Goal: Use online tool/utility: Use online tool/utility

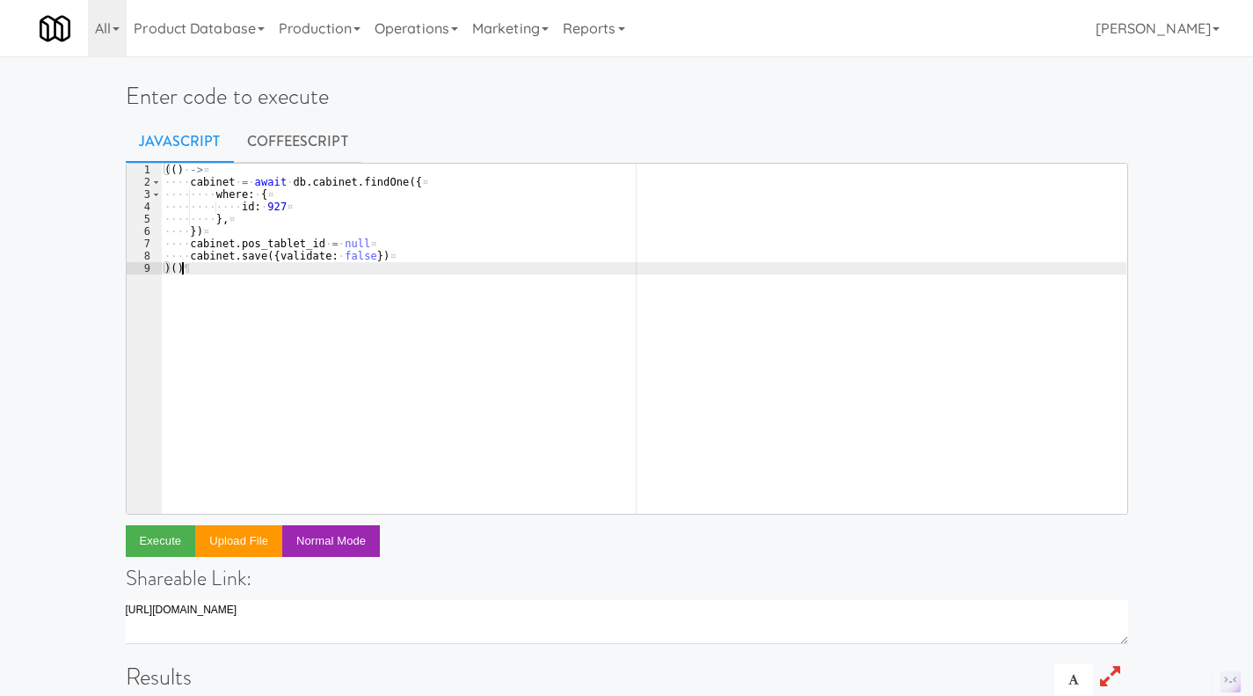
click at [256, 272] on div "(( ) · -> ¤ ···· cabinet · = · await · db . cabinet . findOne ({ ¤ ···· ···· wh…" at bounding box center [644, 351] width 966 height 375
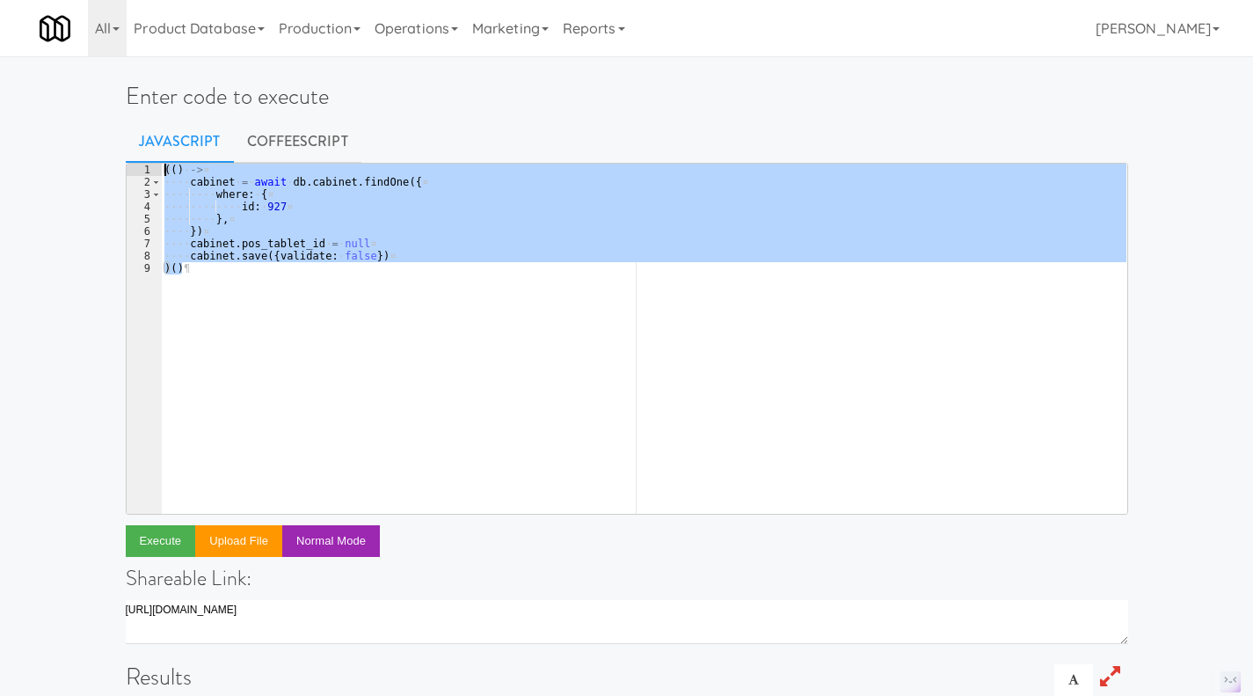
drag, startPoint x: 233, startPoint y: 274, endPoint x: 162, endPoint y: 167, distance: 128.1
click at [162, 167] on div "(( ) · -> ¤ ···· cabinet · = · await · db . cabinet . findOne ({ ¤ ···· ···· wh…" at bounding box center [644, 351] width 966 height 375
click at [268, 221] on div "(( ) · -> ¤ ···· cabinet · = · await · db . cabinet . findOne ({ ¤ ···· ···· wh…" at bounding box center [644, 339] width 966 height 350
paste textarea
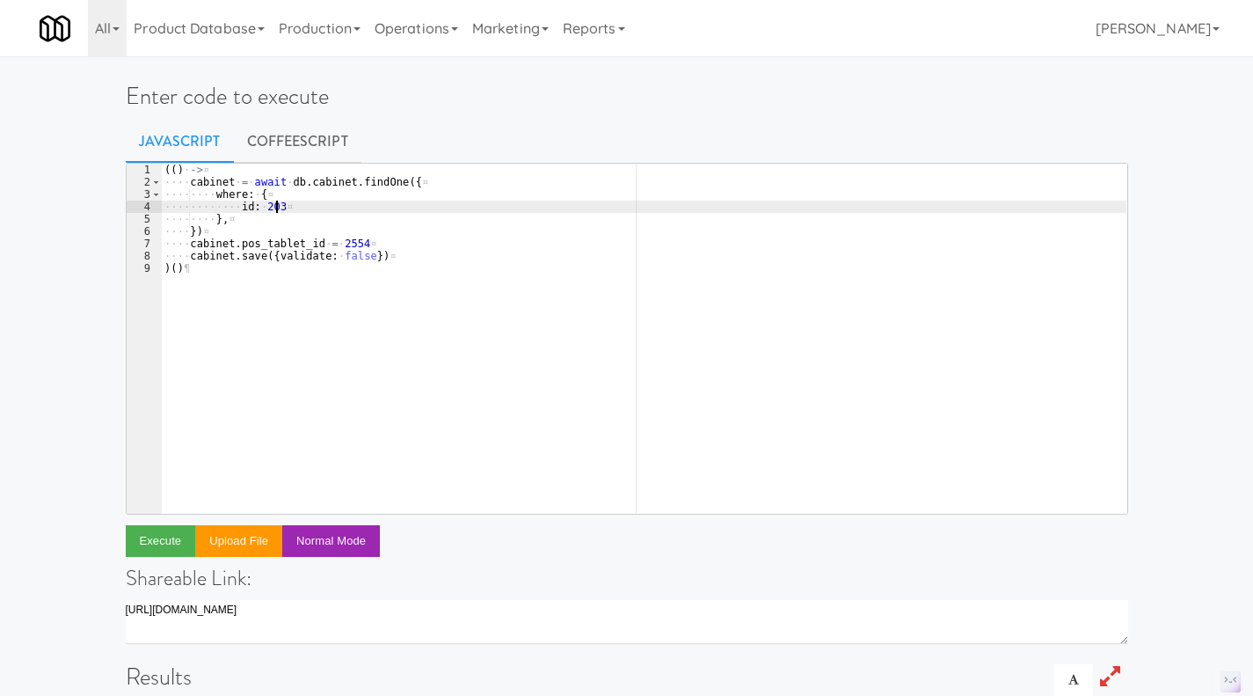
click at [299, 210] on div "(( ) · -> ¤ ···· cabinet · = · await · db . cabinet . findOne ({ ¤ ···· ···· wh…" at bounding box center [644, 351] width 966 height 375
click at [257, 207] on div "(( ) · -> ¤ ···· cabinet · = · await · db . cabinet . findOne ({ ¤ ···· ···· wh…" at bounding box center [644, 351] width 966 height 375
paste textarea "1574"
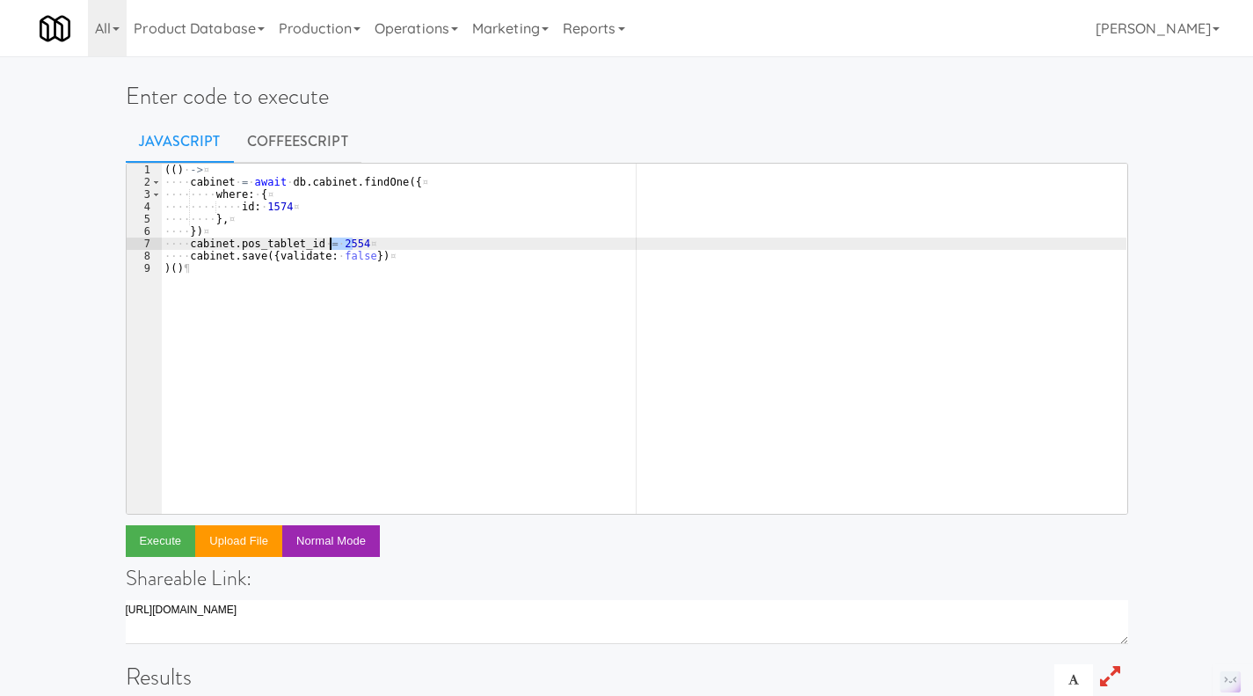
drag, startPoint x: 354, startPoint y: 243, endPoint x: 329, endPoint y: 246, distance: 25.7
click at [329, 246] on div "(( ) · -> ¤ ···· cabinet · = · await · db . cabinet . findOne ({ ¤ ···· ···· wh…" at bounding box center [644, 351] width 966 height 375
click at [304, 277] on div "(( ) · -> ¤ ···· cabinet · = · await · db . cabinet . findOne ({ ¤ ···· ···· wh…" at bounding box center [644, 351] width 966 height 375
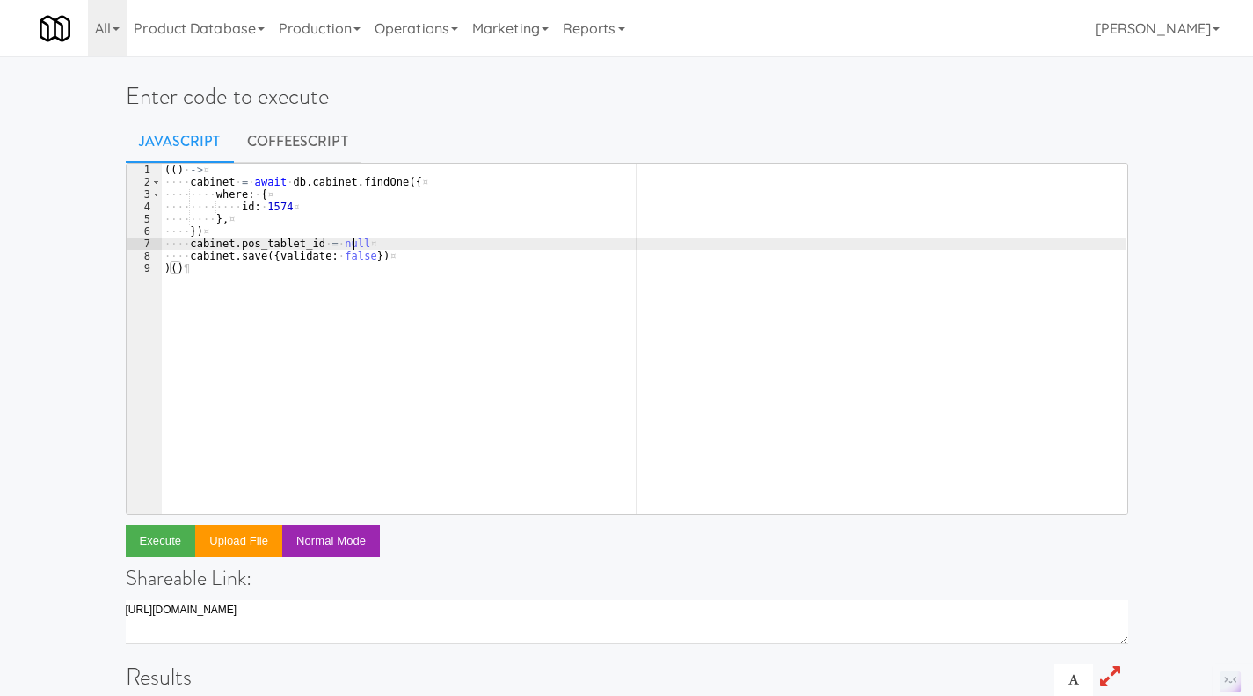
click at [387, 238] on div "(( ) · -> ¤ ···· cabinet · = · await · db . cabinet . findOne ({ ¤ ···· ···· wh…" at bounding box center [644, 351] width 966 height 375
type textarea "cabinet.pos_tablet_id = null"
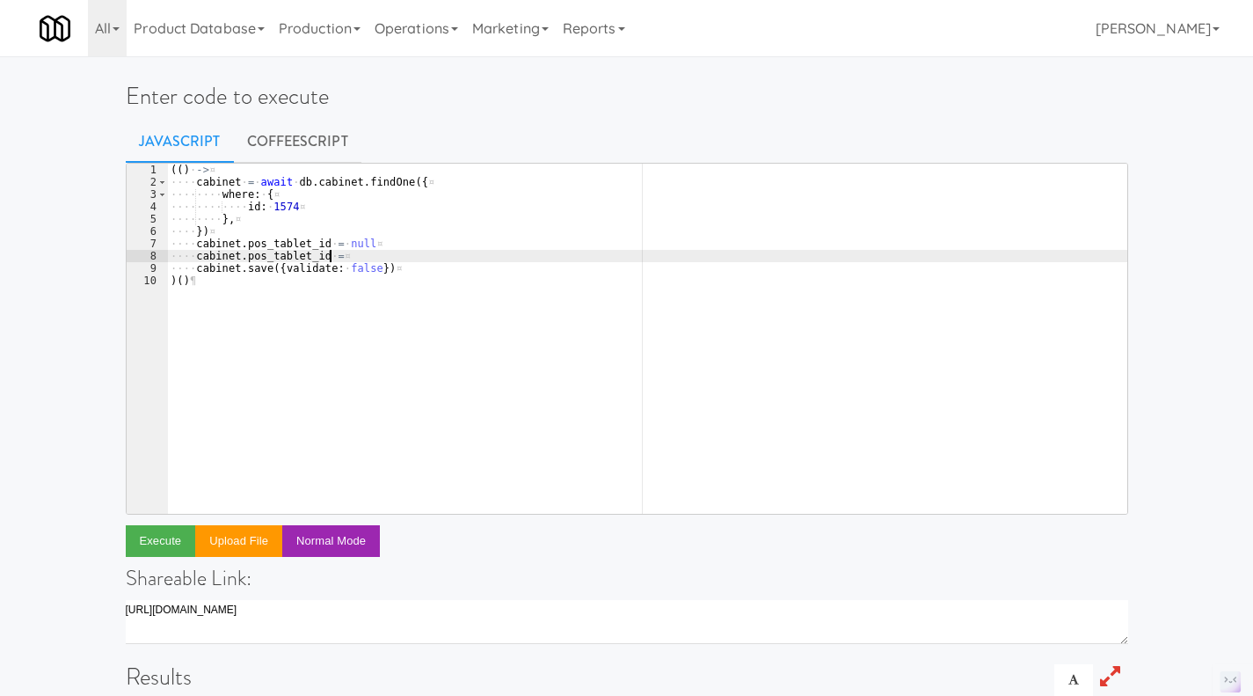
scroll to position [0, 12]
paste textarea "3319"
type textarea "#cabinet.pos_tablet_id = 3319"
click at [304, 148] on link "CoffeeScript" at bounding box center [298, 142] width 128 height 44
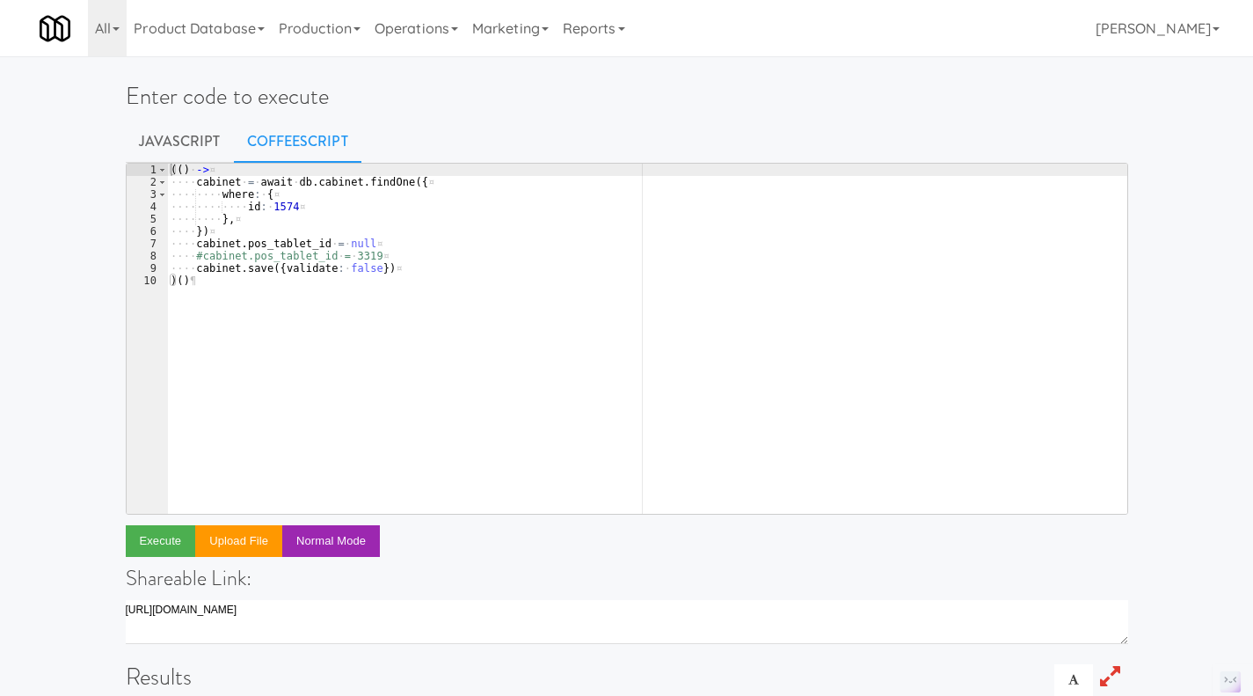
click at [349, 223] on div "( ( ) · -> ¤ ···· cabinet · = · await · db . cabinet . findOne ( { ¤ ···· ···· …" at bounding box center [647, 351] width 960 height 375
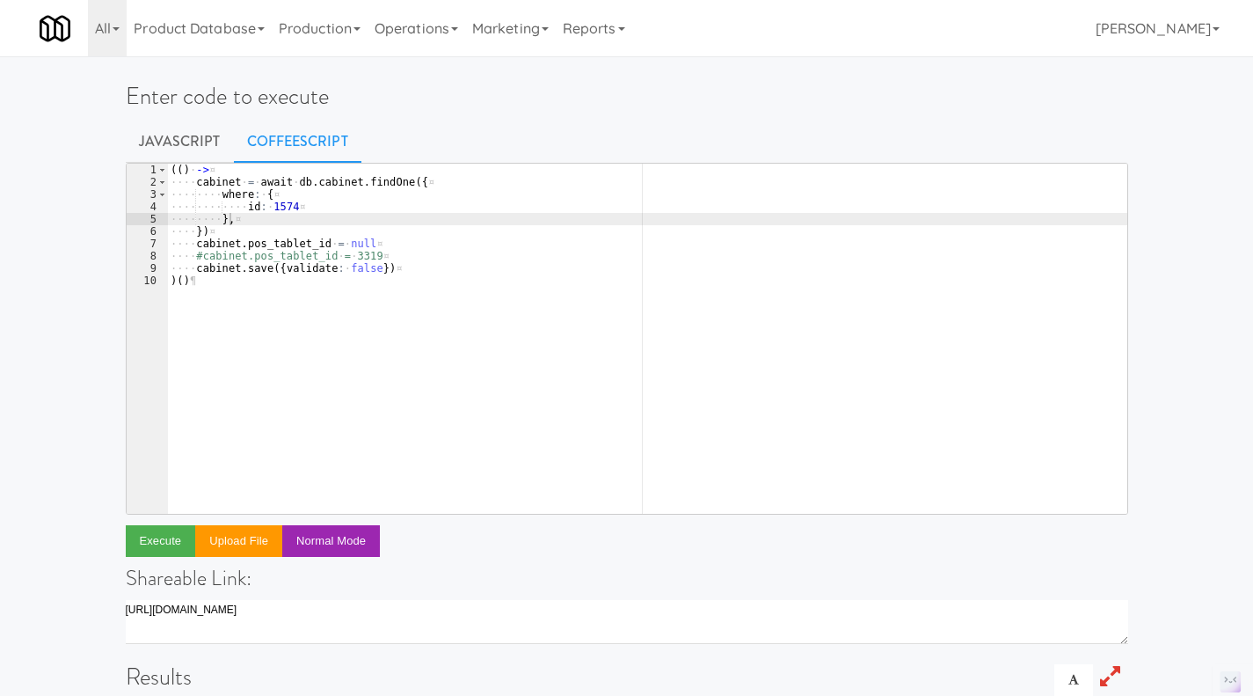
click at [336, 297] on div "( ( ) · -> ¤ ···· cabinet · = · await · db . cabinet . findOne ( { ¤ ···· ···· …" at bounding box center [647, 351] width 960 height 375
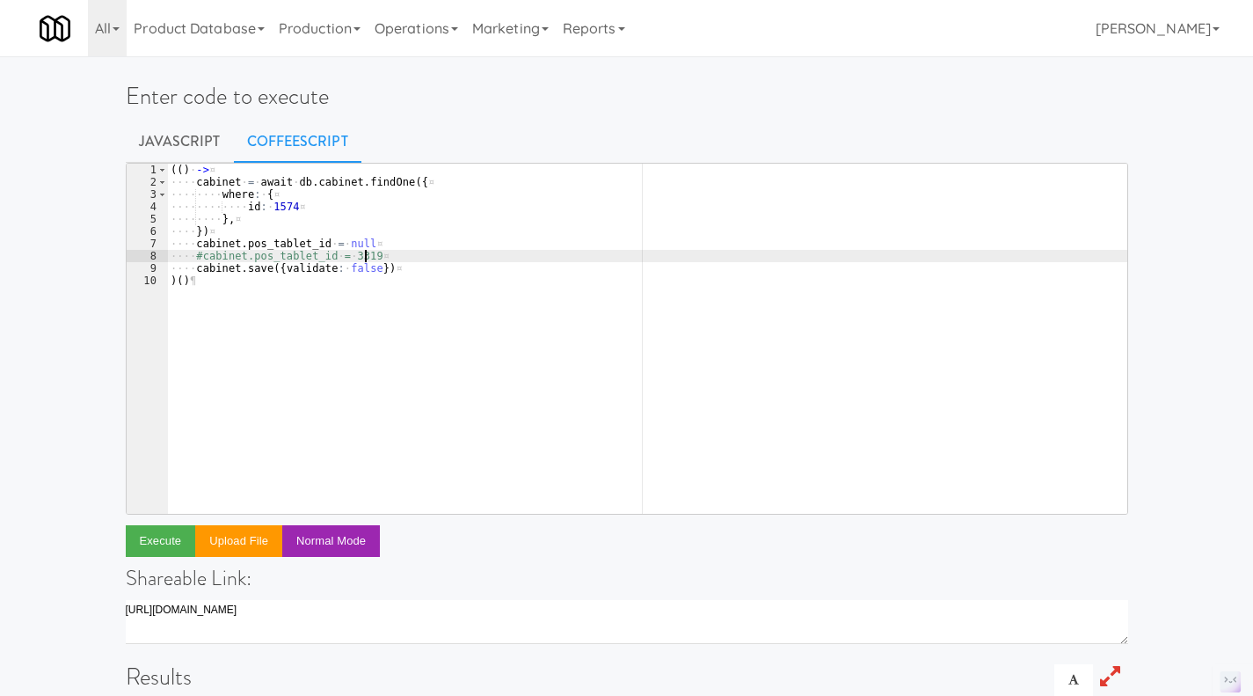
click at [412, 257] on div "( ( ) · -> ¤ ···· cabinet · = · await · db . cabinet . findOne ( { ¤ ···· ···· …" at bounding box center [647, 351] width 960 height 375
click at [390, 244] on div "( ( ) · -> ¤ ···· cabinet · = · await · db . cabinet . findOne ( { ¤ ···· ···· …" at bounding box center [647, 351] width 960 height 375
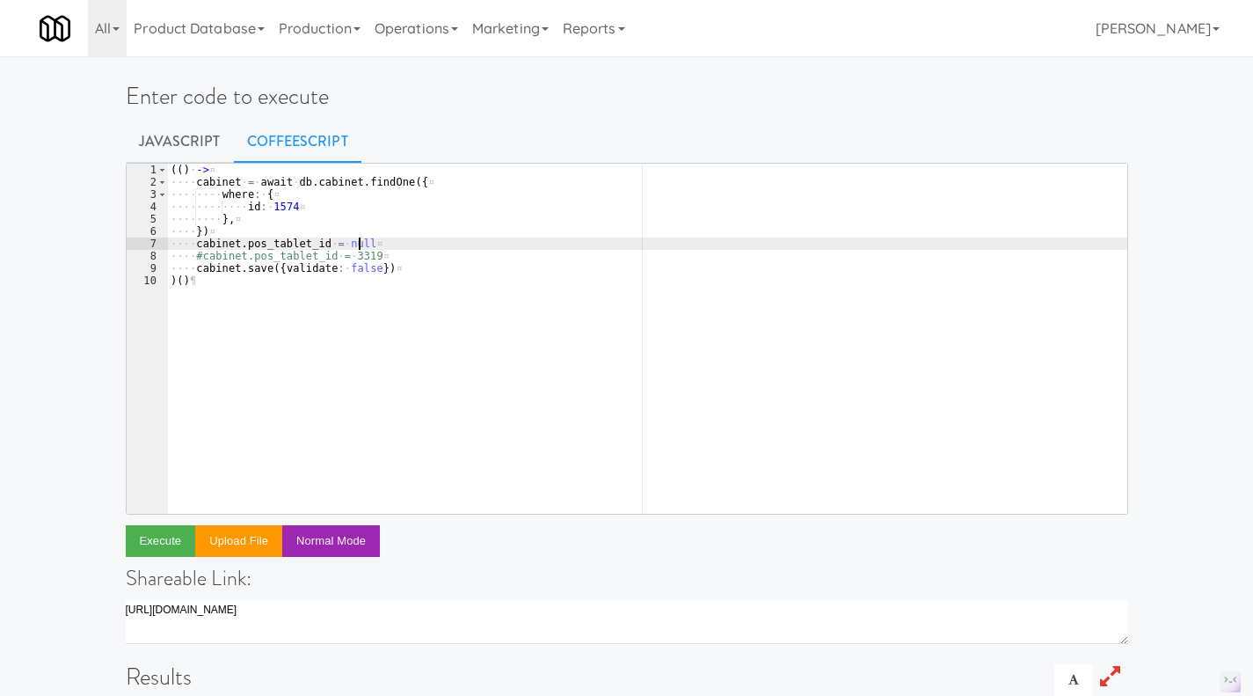
click at [390, 276] on div "( ( ) · -> ¤ ···· cabinet · = · await · db . cabinet . findOne ( { ¤ ···· ···· …" at bounding box center [647, 351] width 960 height 375
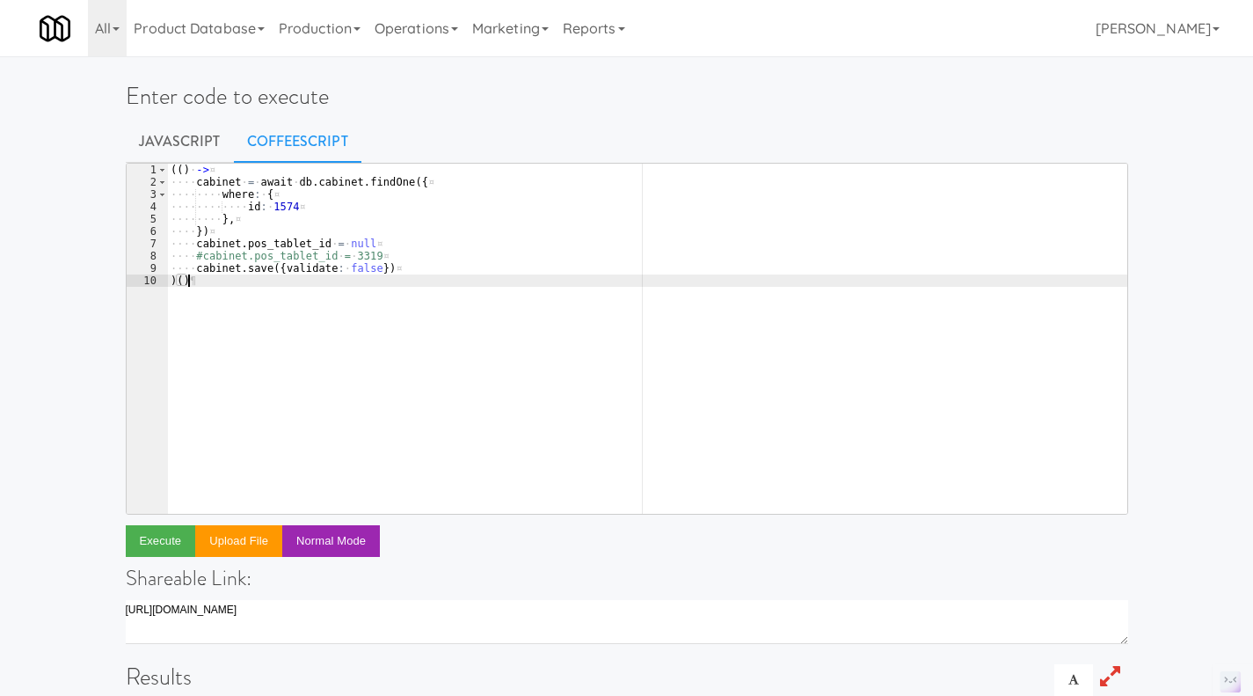
click at [390, 274] on div "( ( ) · -> ¤ ···· cabinet · = · await · db . cabinet . findOne ( { ¤ ···· ···· …" at bounding box center [647, 351] width 960 height 375
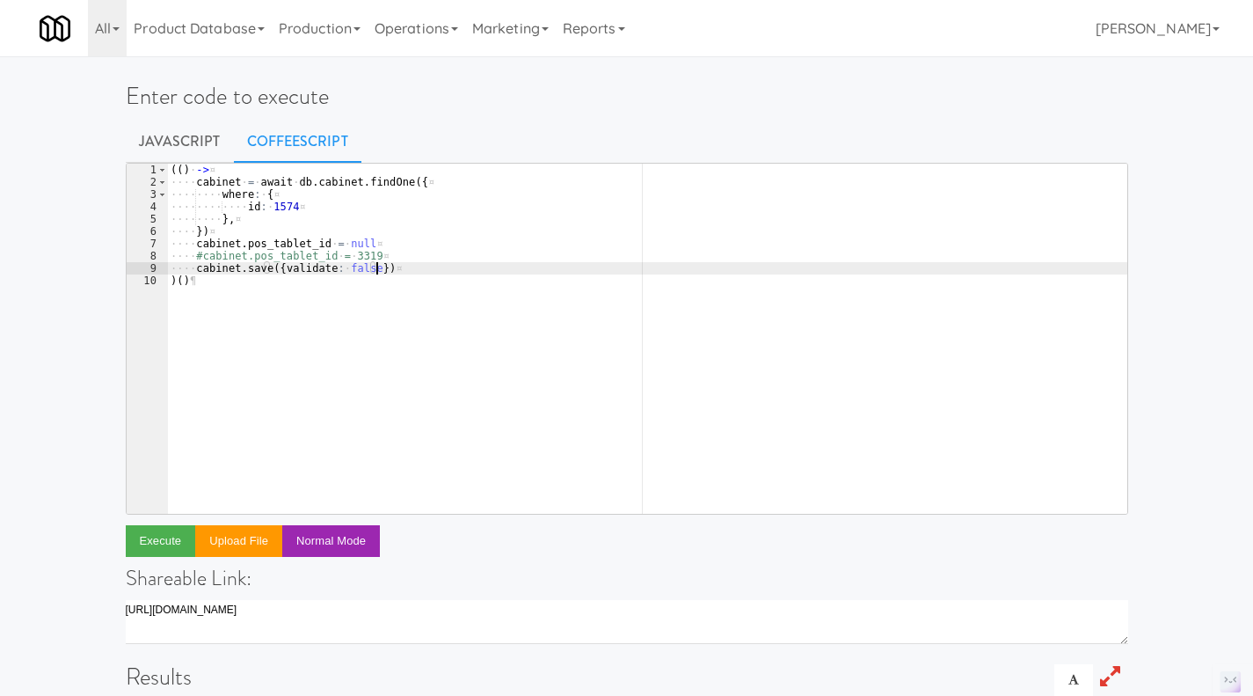
click at [396, 245] on div "( ( ) · -> ¤ ···· cabinet · = · await · db . cabinet . findOne ( { ¤ ···· ···· …" at bounding box center [647, 351] width 960 height 375
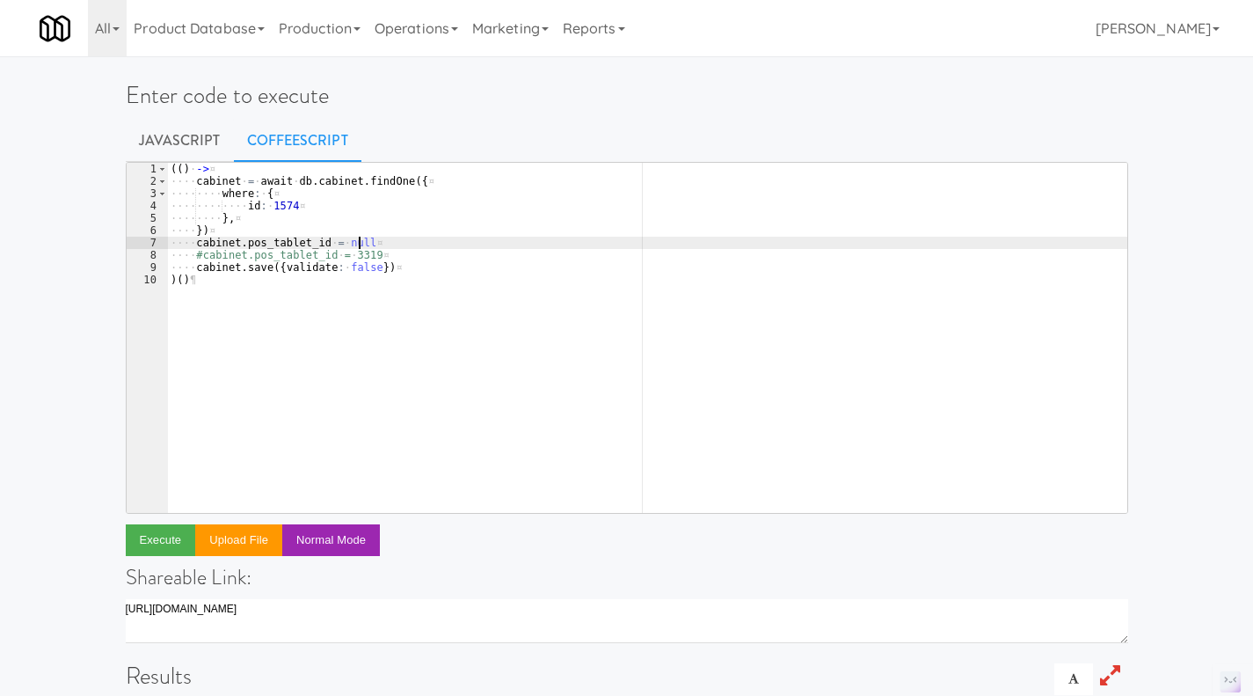
scroll to position [0, 0]
click at [383, 257] on div "( ( ) · -> ¤ ···· cabinet · = · await · db . cabinet . findOne ( { ¤ ···· ···· …" at bounding box center [647, 351] width 960 height 375
click at [381, 244] on div "( ( ) · -> ¤ ···· cabinet · = · await · db . cabinet . findOne ( { ¤ ···· ···· …" at bounding box center [647, 351] width 960 height 375
type textarea "cabinet.pos_tablet_id = null"
click at [390, 257] on div "( ( ) · -> ¤ ···· cabinet · = · await · db . cabinet . findOne ( { ¤ ···· ···· …" at bounding box center [647, 351] width 960 height 375
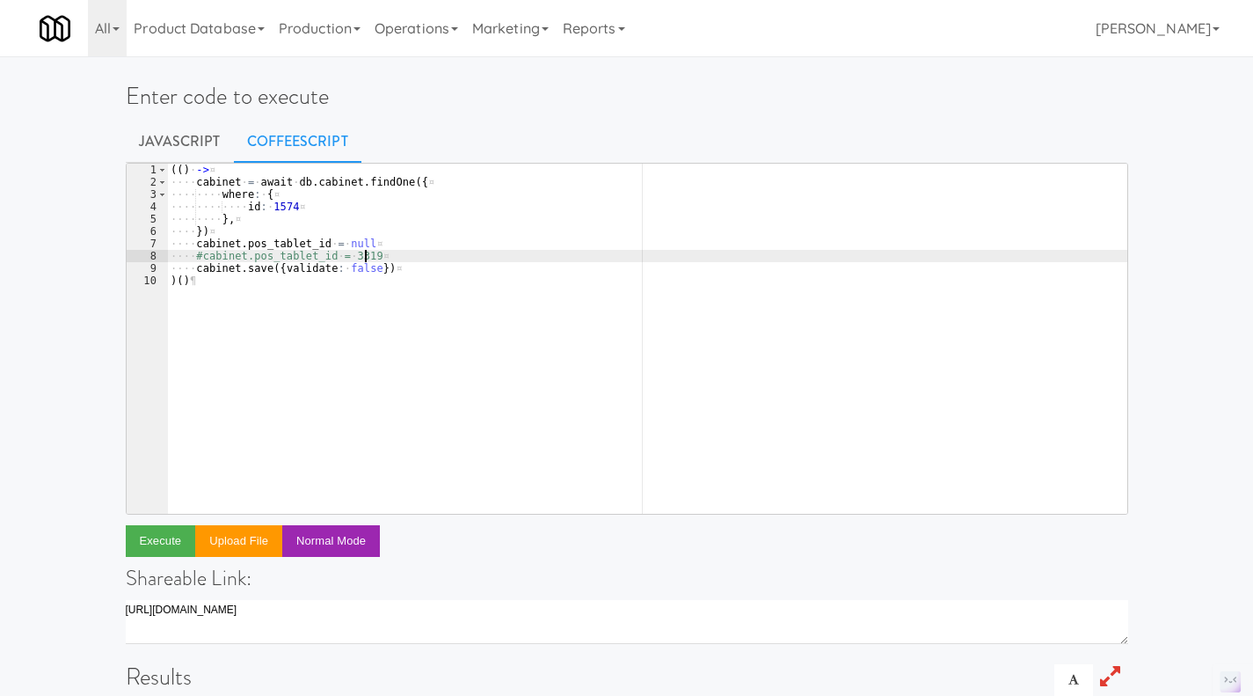
paste textarea "4185"
click at [364, 256] on div "( ( ) · -> ¤ ···· cabinet · = · await · db . cabinet . findOne ( { ¤ ···· ···· …" at bounding box center [647, 351] width 960 height 375
click at [392, 243] on div "( ( ) · -> ¤ ···· cabinet · = · await · db . cabinet . findOne ( { ¤ ···· ···· …" at bounding box center [647, 351] width 960 height 375
type textarea "cabinet.pos_tablet_id = null"
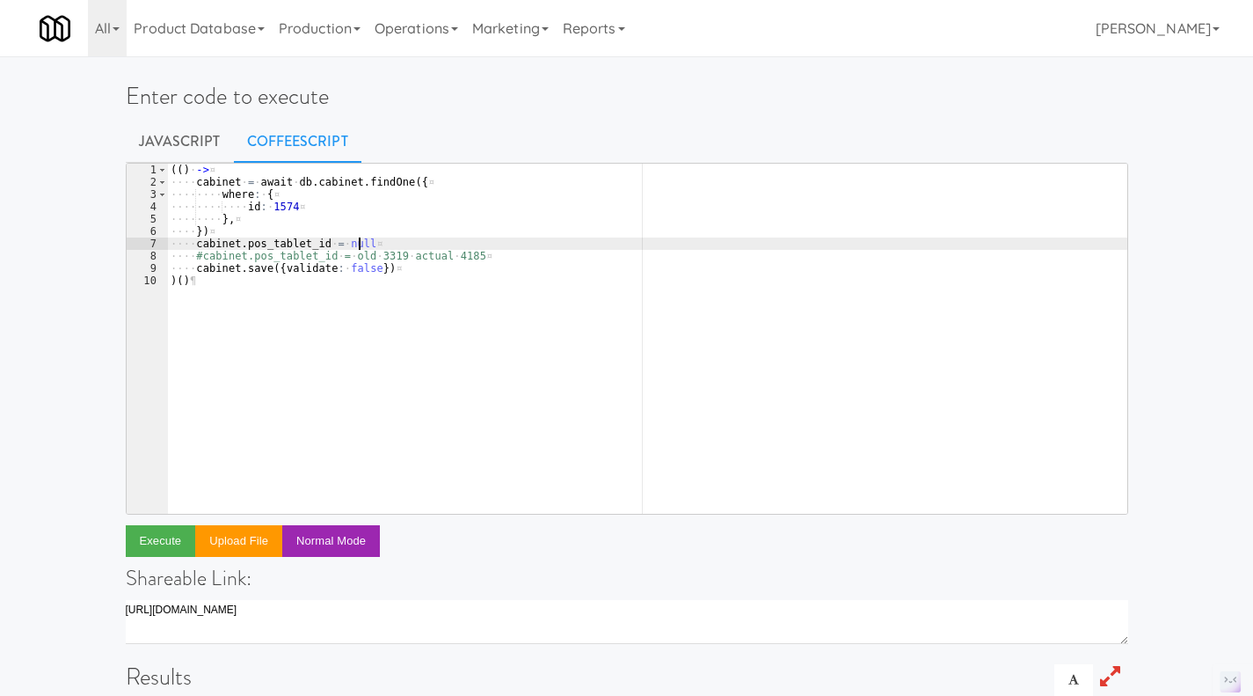
scroll to position [0, 14]
click at [168, 536] on button "Execute" at bounding box center [161, 541] width 70 height 32
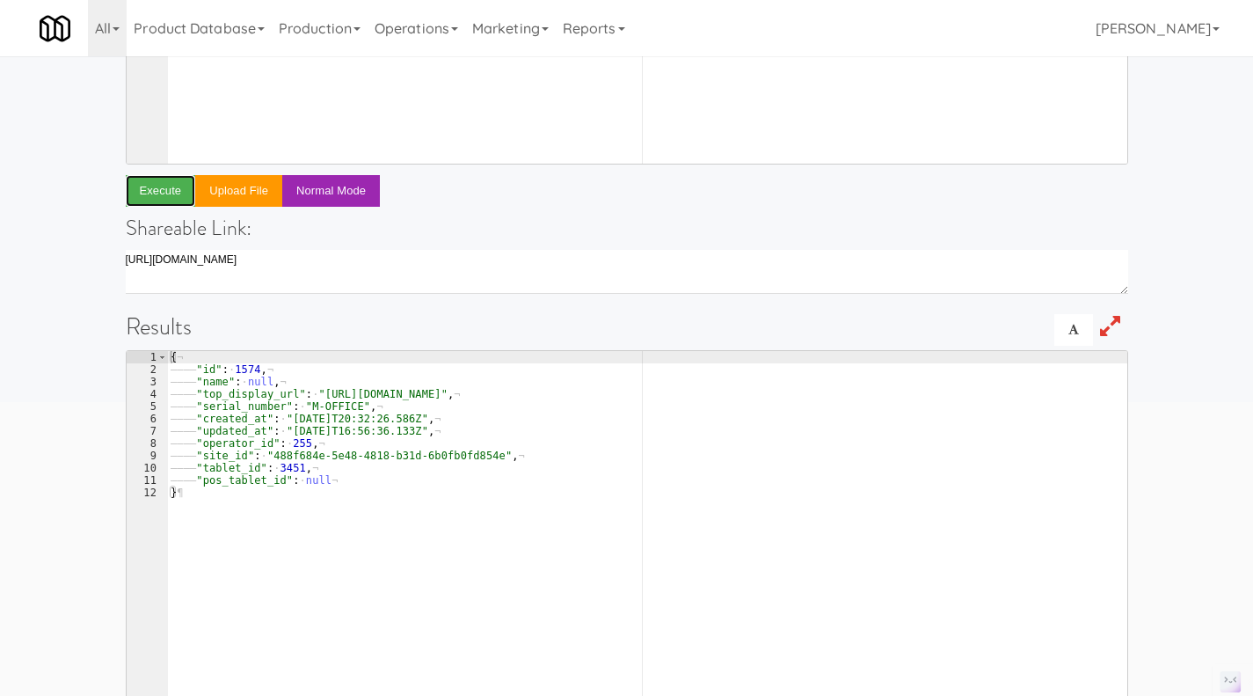
scroll to position [351, 0]
